Goal: Task Accomplishment & Management: Manage account settings

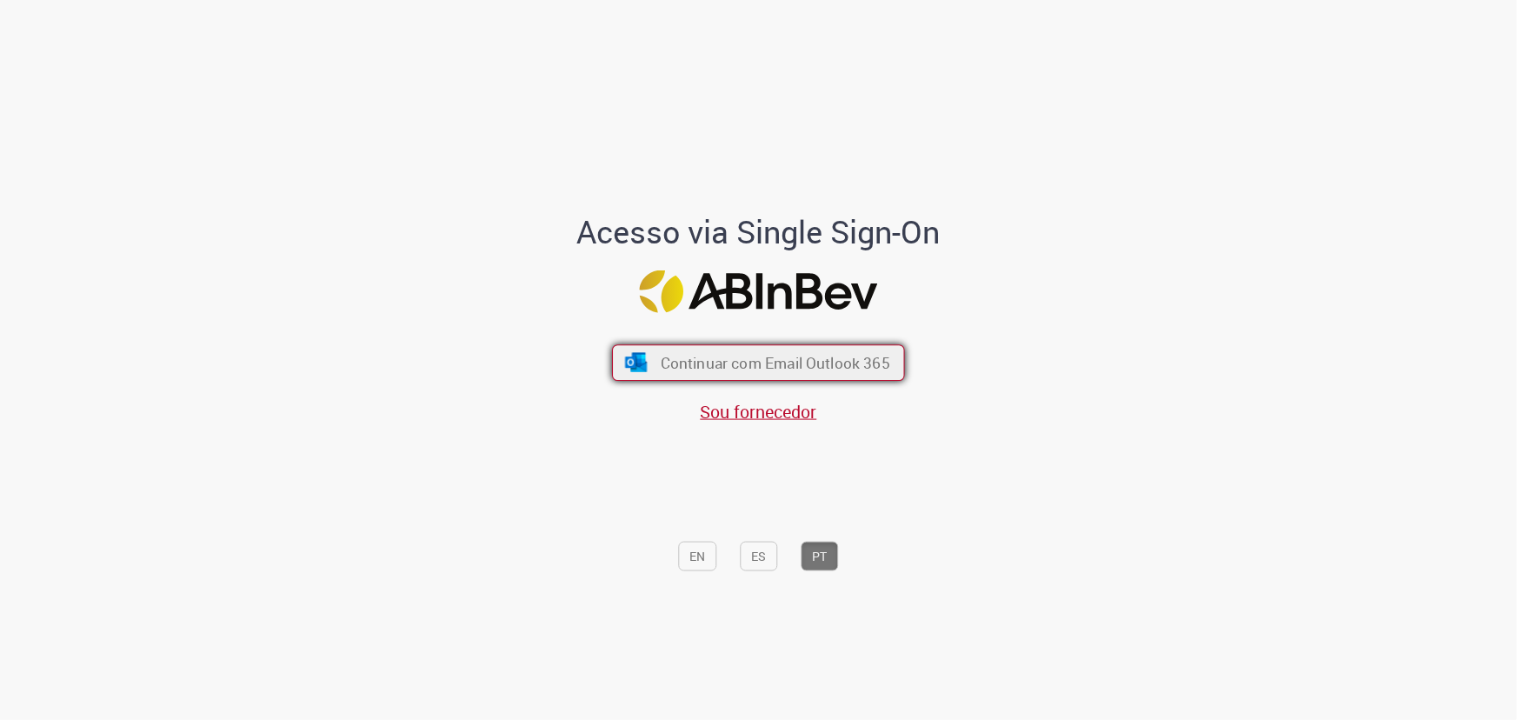
click at [735, 366] on span "Continuar com Email Outlook 365" at bounding box center [776, 363] width 230 height 20
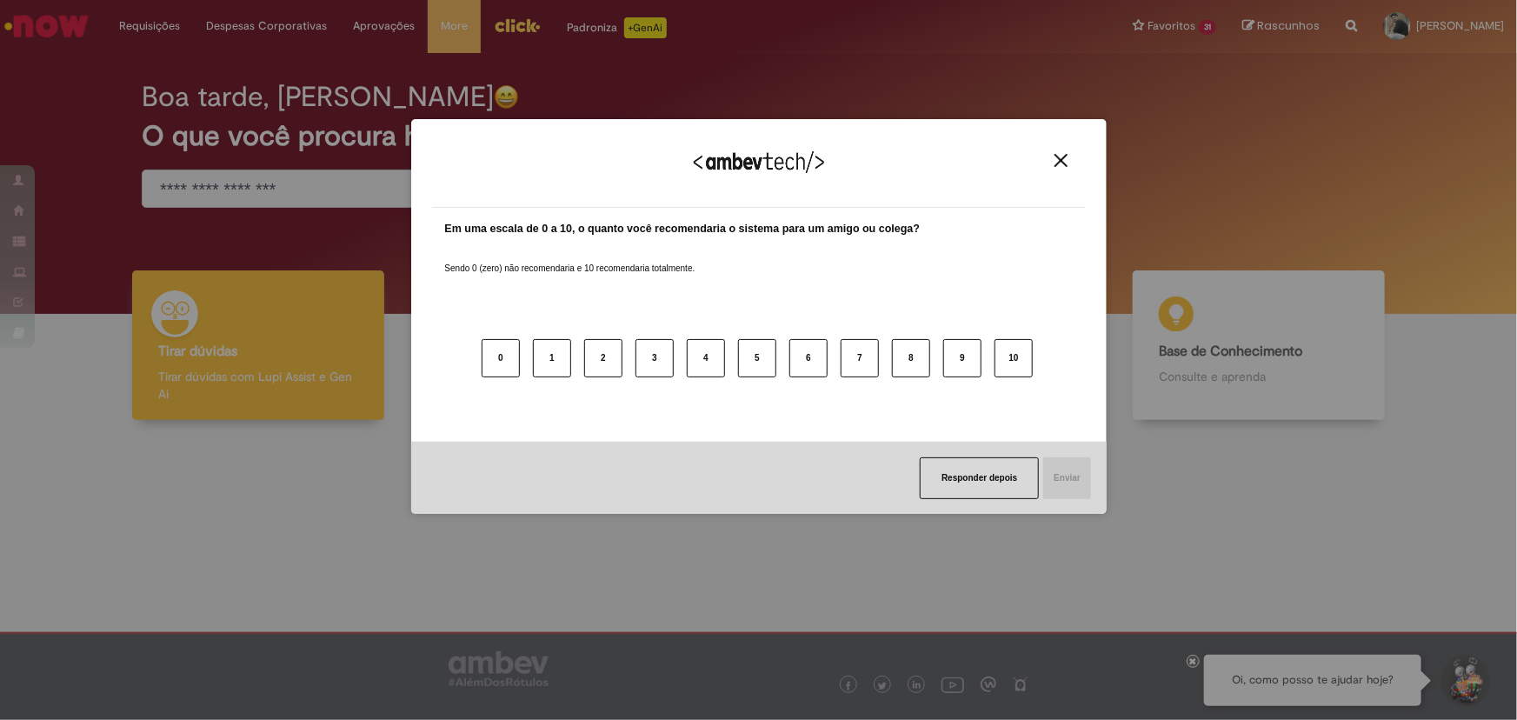
click at [1061, 156] on img "Close" at bounding box center [1061, 160] width 13 height 13
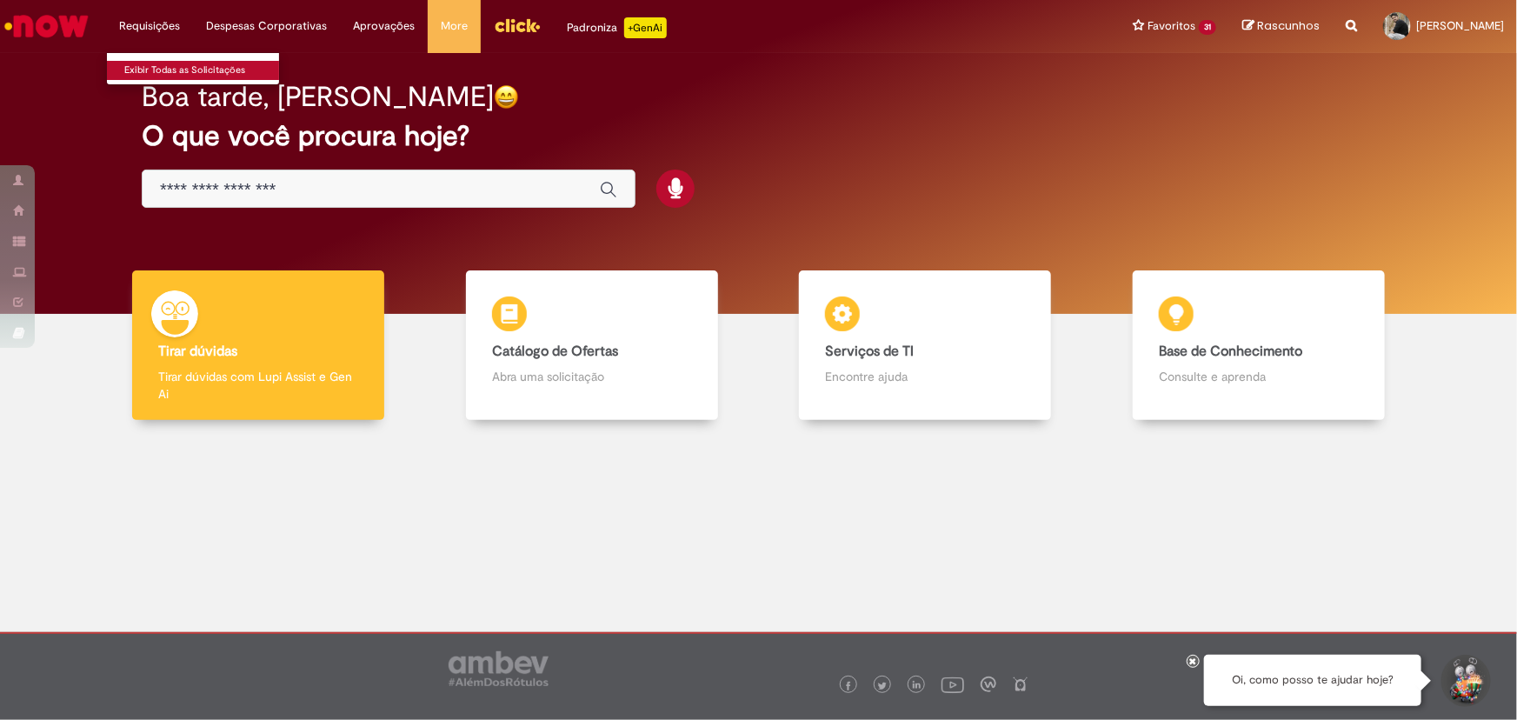
click at [130, 68] on link "Exibir Todas as Solicitações" at bounding box center [202, 70] width 191 height 19
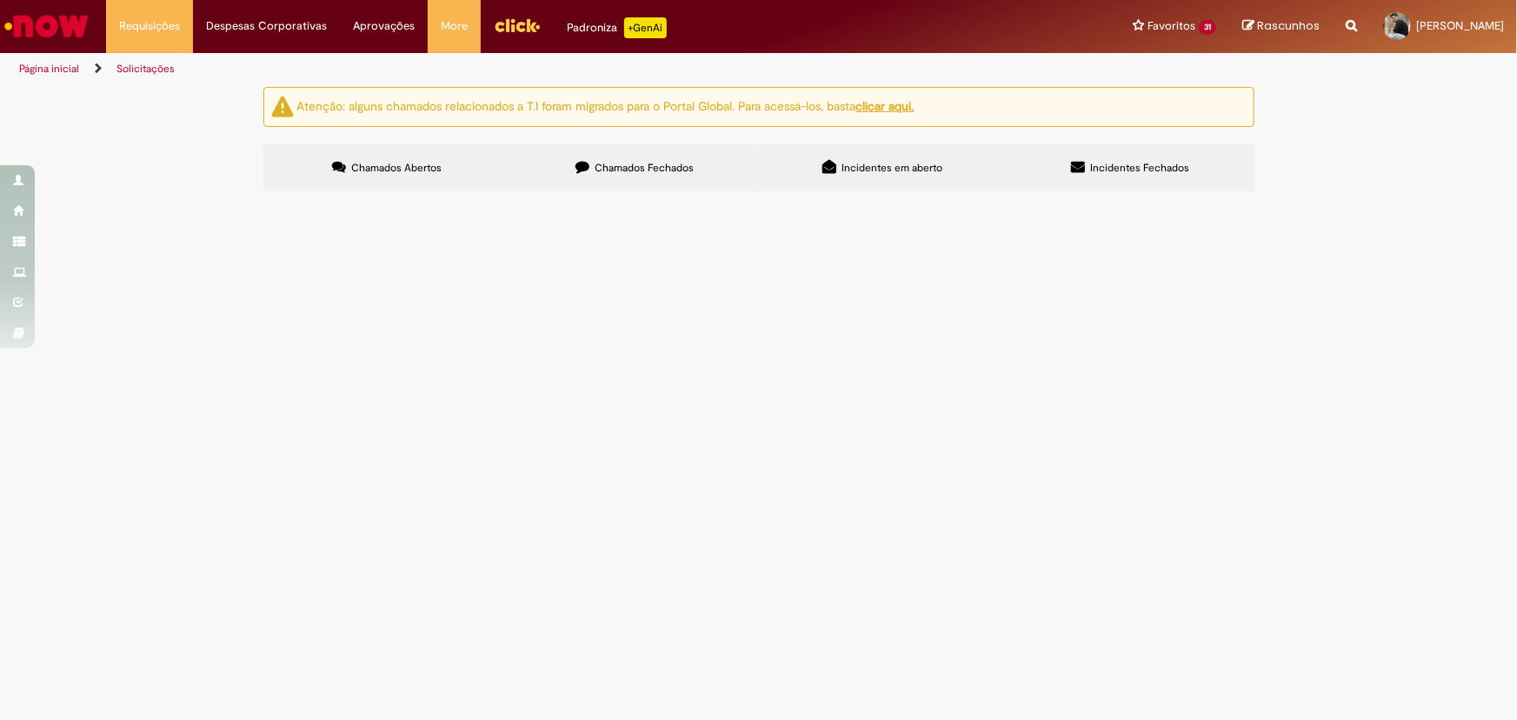
click at [636, 170] on span "Chamados Fechados" at bounding box center [644, 168] width 99 height 14
